Goal: Navigation & Orientation: Understand site structure

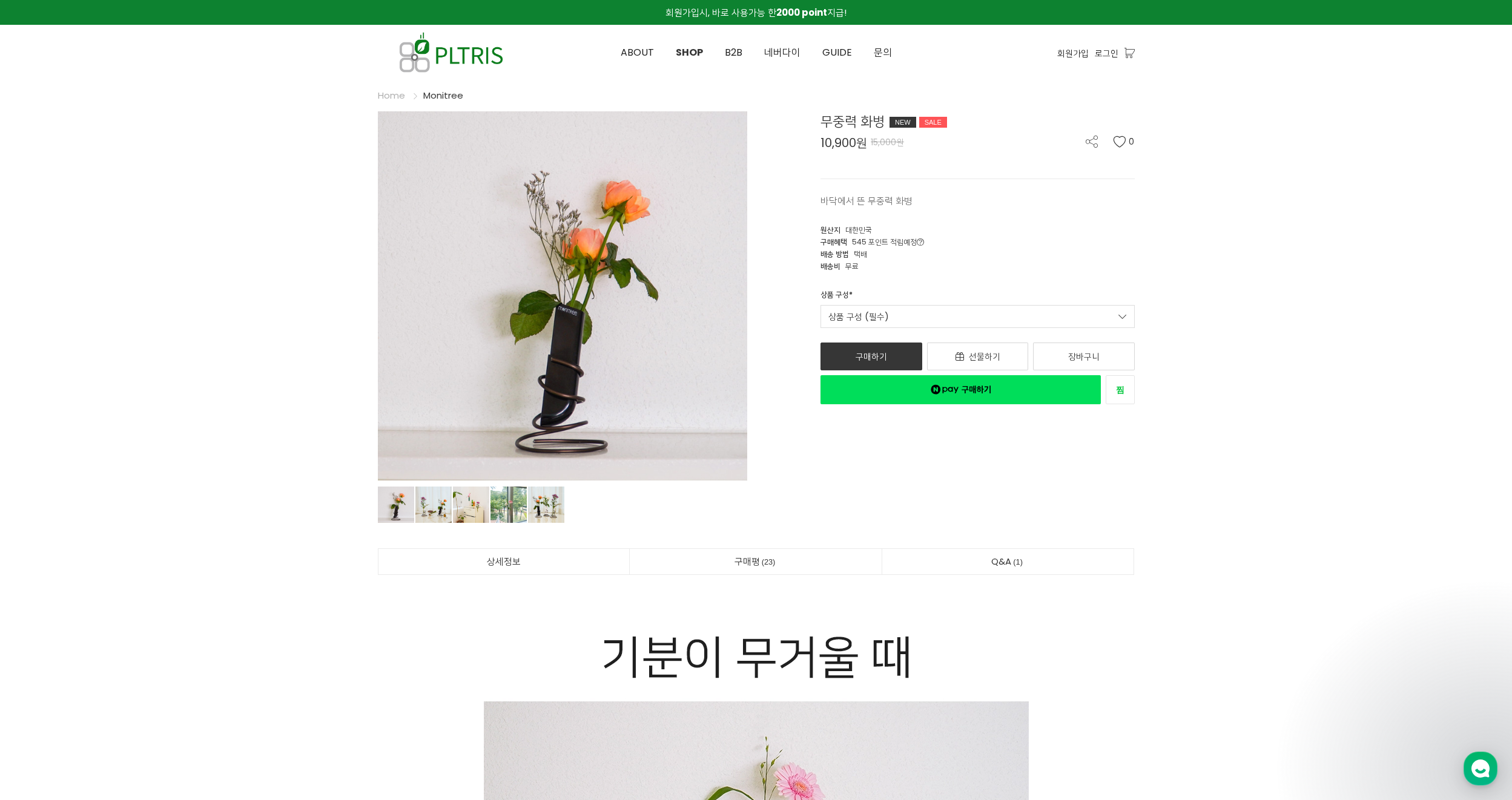
scroll to position [242, 0]
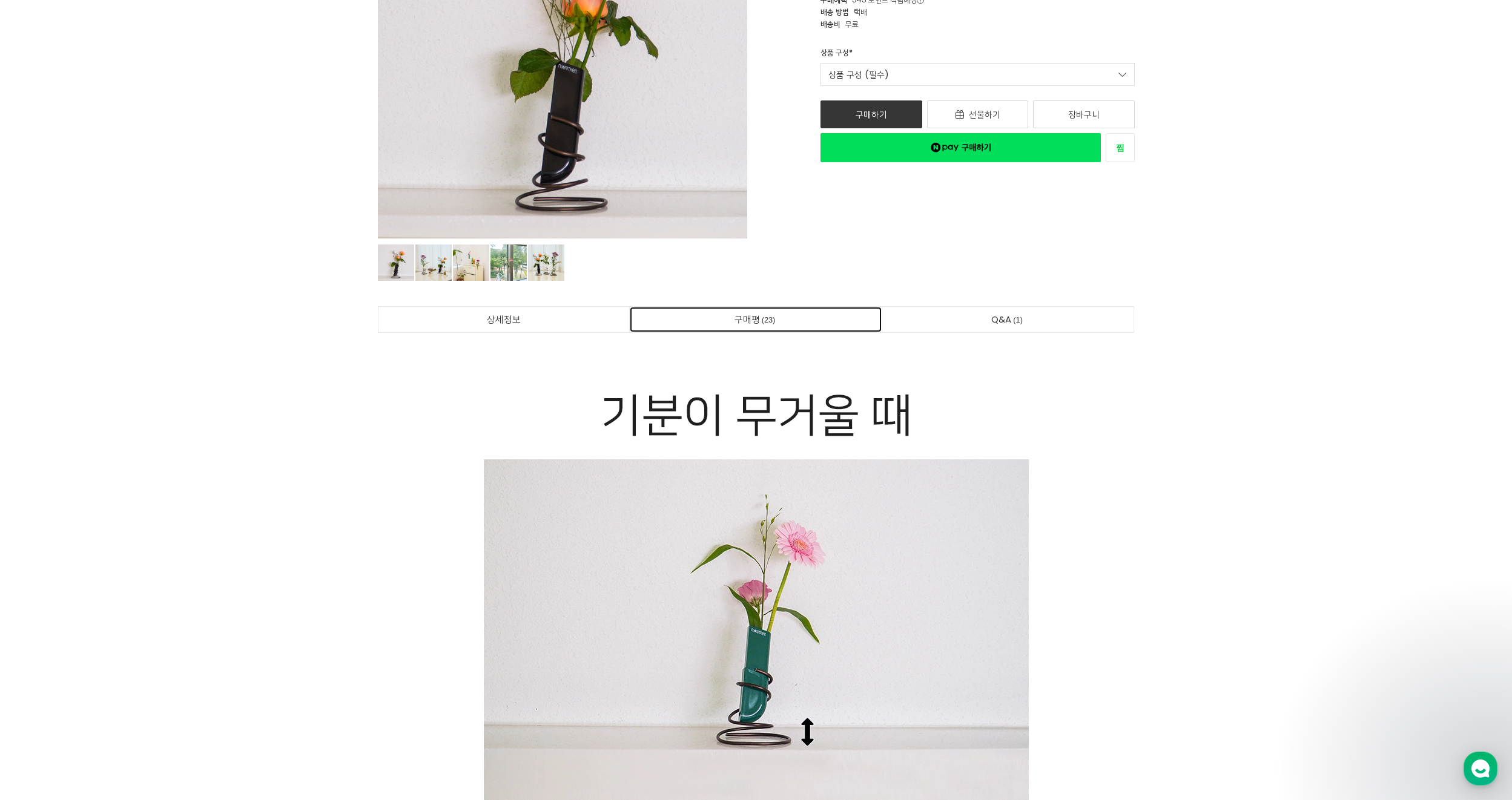
click at [759, 319] on link "구매평 23" at bounding box center [755, 319] width 251 height 25
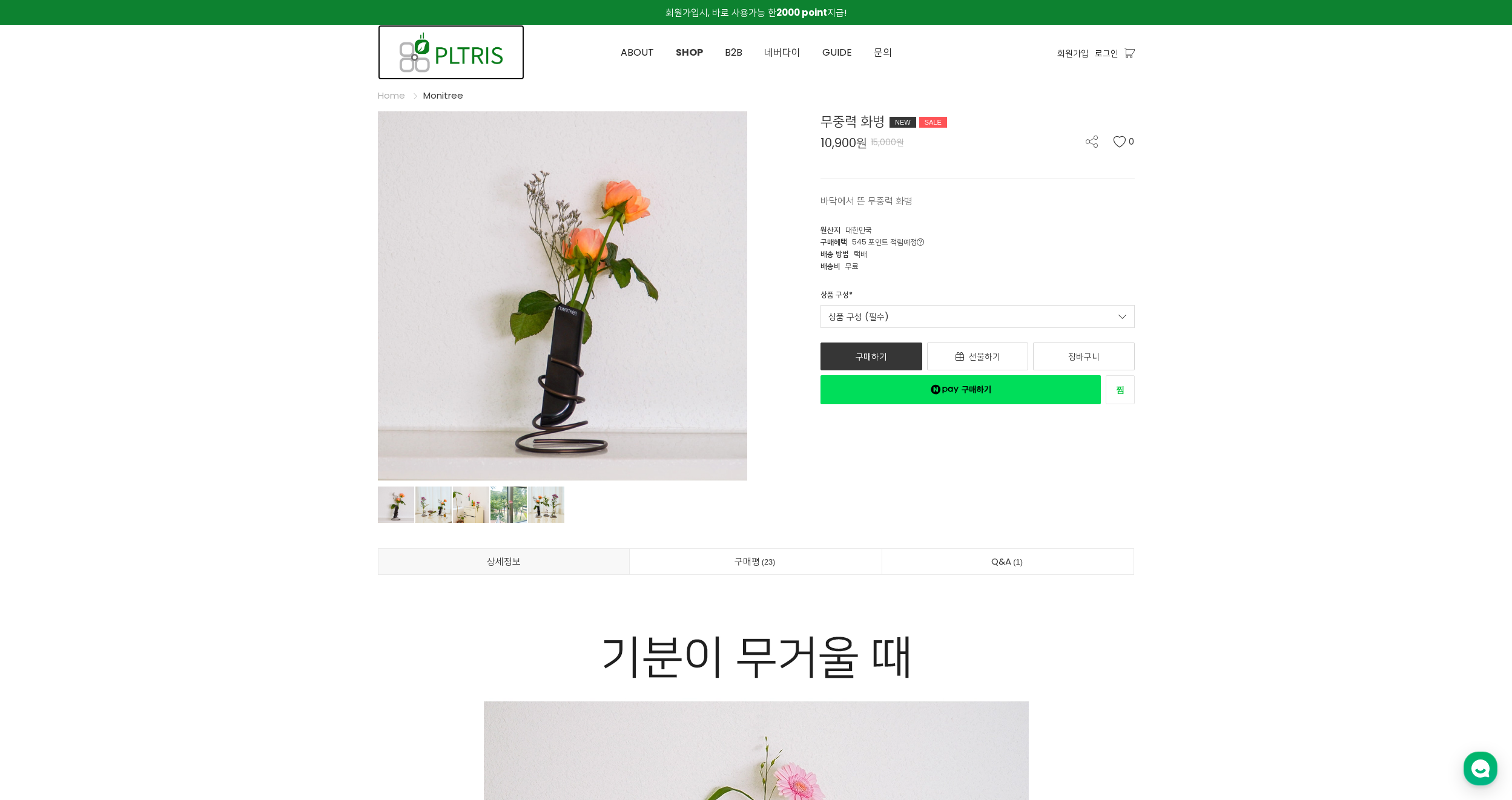
click at [473, 53] on img at bounding box center [451, 53] width 147 height 55
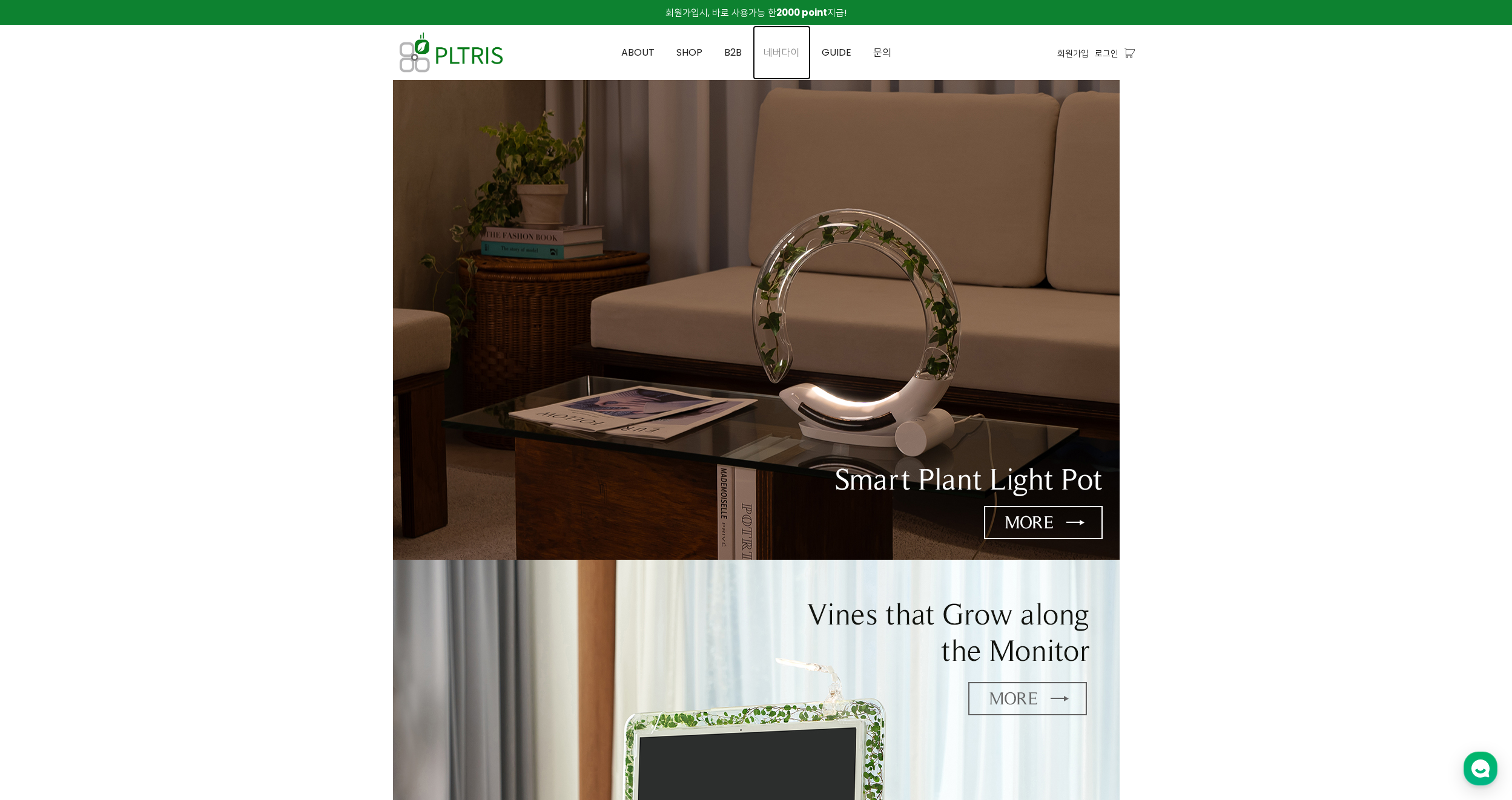
click at [784, 57] on span "네버다이" at bounding box center [782, 53] width 36 height 14
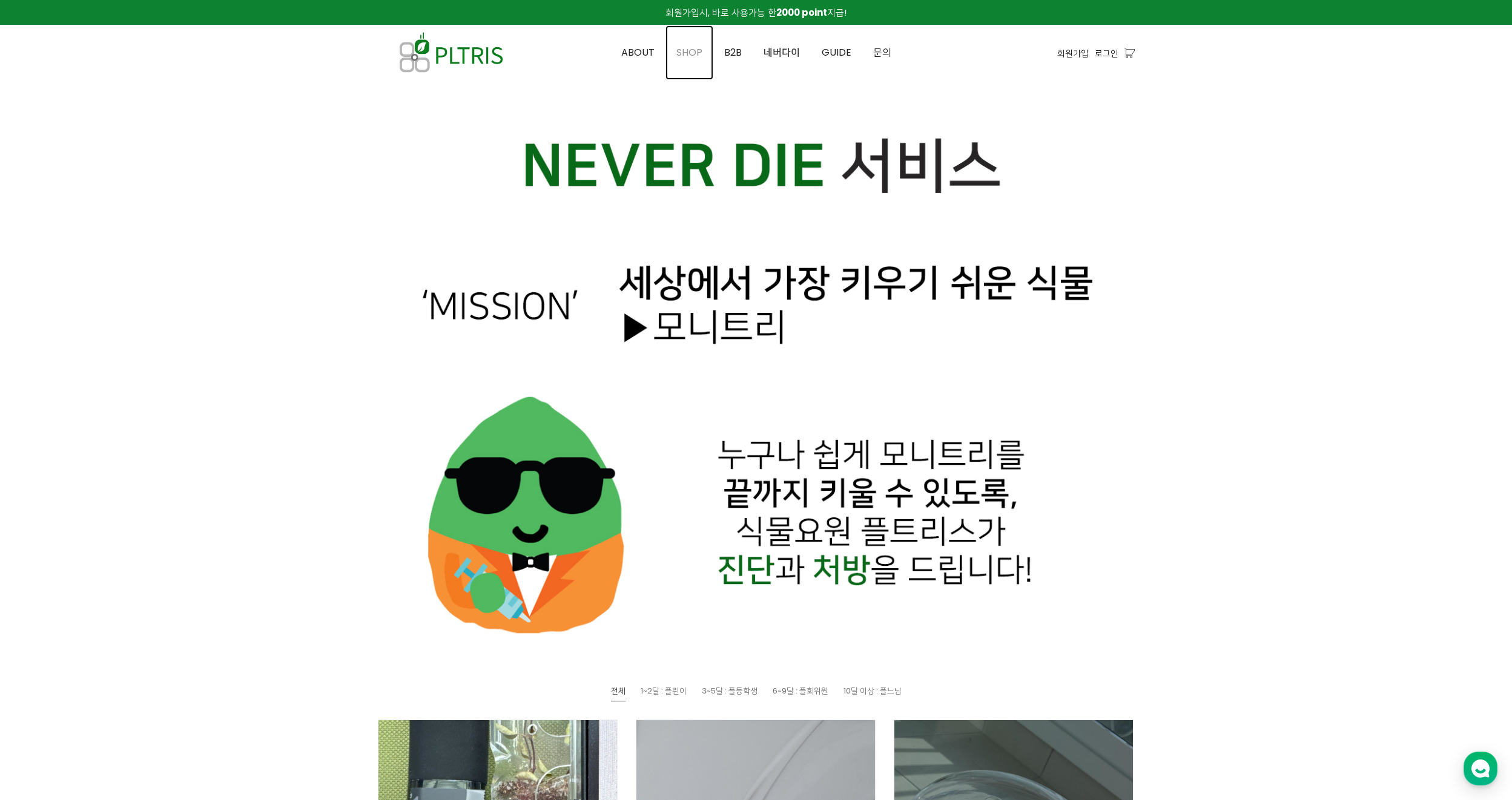
click at [695, 51] on span "SHOP" at bounding box center [689, 53] width 26 height 14
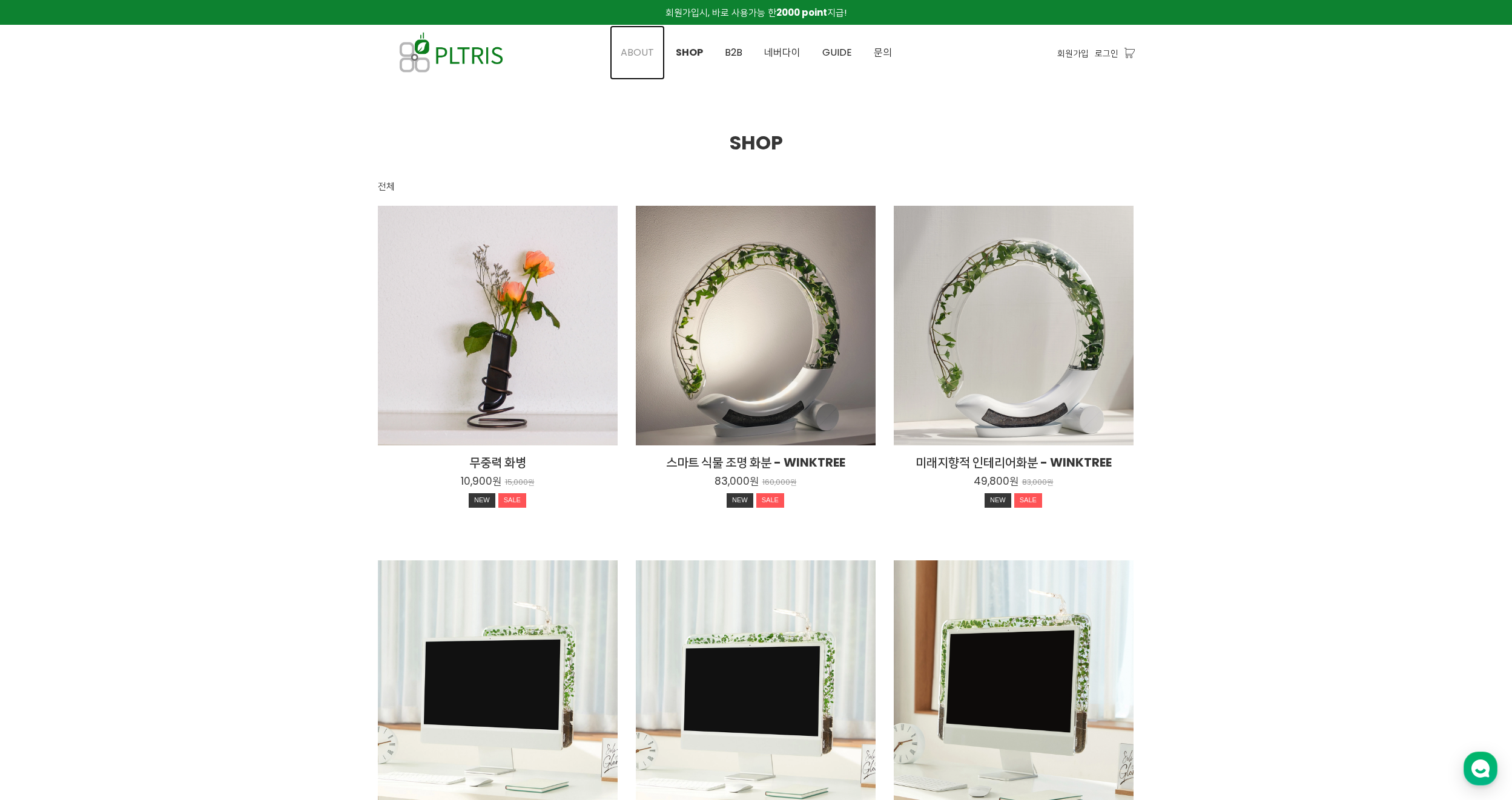
click at [639, 52] on span "ABOUT" at bounding box center [637, 53] width 34 height 14
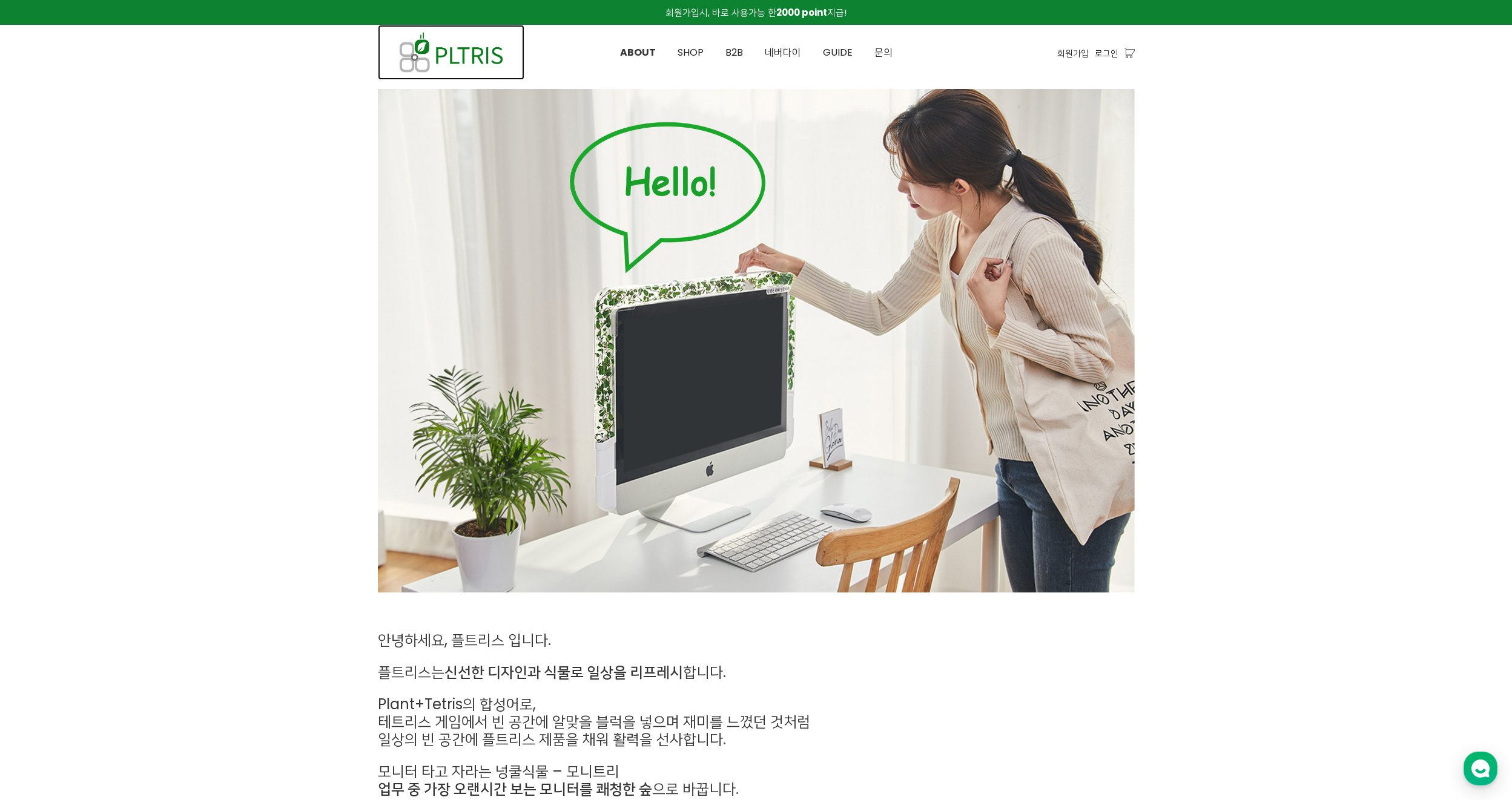
click at [477, 61] on img at bounding box center [451, 53] width 147 height 55
